Goal: Information Seeking & Learning: Find specific fact

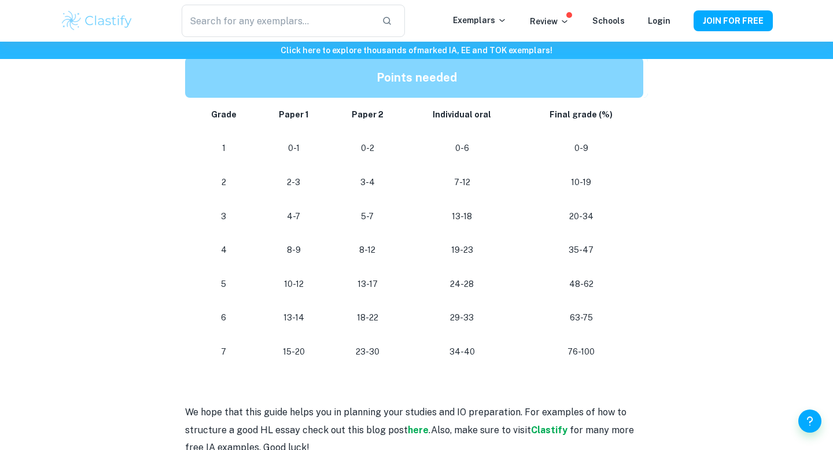
scroll to position [1061, 0]
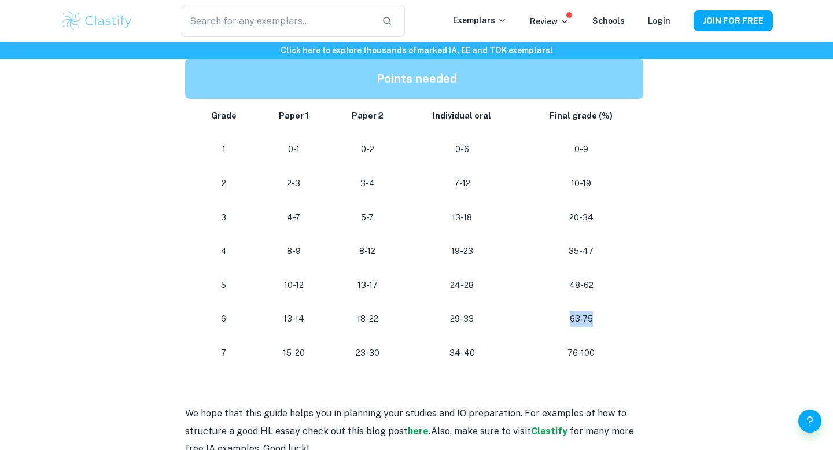
drag, startPoint x: 564, startPoint y: 317, endPoint x: 597, endPoint y: 318, distance: 32.4
click at [597, 318] on p "63-75" at bounding box center [581, 319] width 105 height 16
drag, startPoint x: 357, startPoint y: 322, endPoint x: 388, endPoint y: 323, distance: 30.7
click at [388, 323] on p "18-22" at bounding box center [367, 319] width 57 height 16
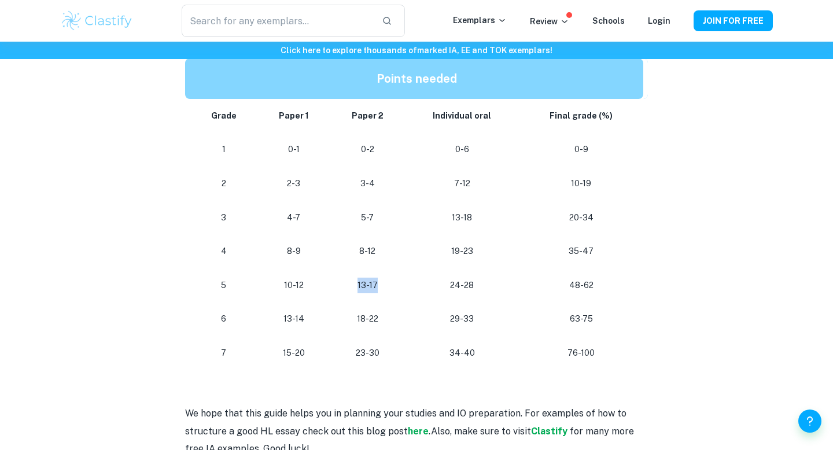
drag, startPoint x: 356, startPoint y: 286, endPoint x: 386, endPoint y: 285, distance: 30.1
click at [387, 285] on p "13-17" at bounding box center [367, 286] width 57 height 16
click at [386, 285] on p "13-17" at bounding box center [367, 286] width 57 height 16
